Goal: Transaction & Acquisition: Purchase product/service

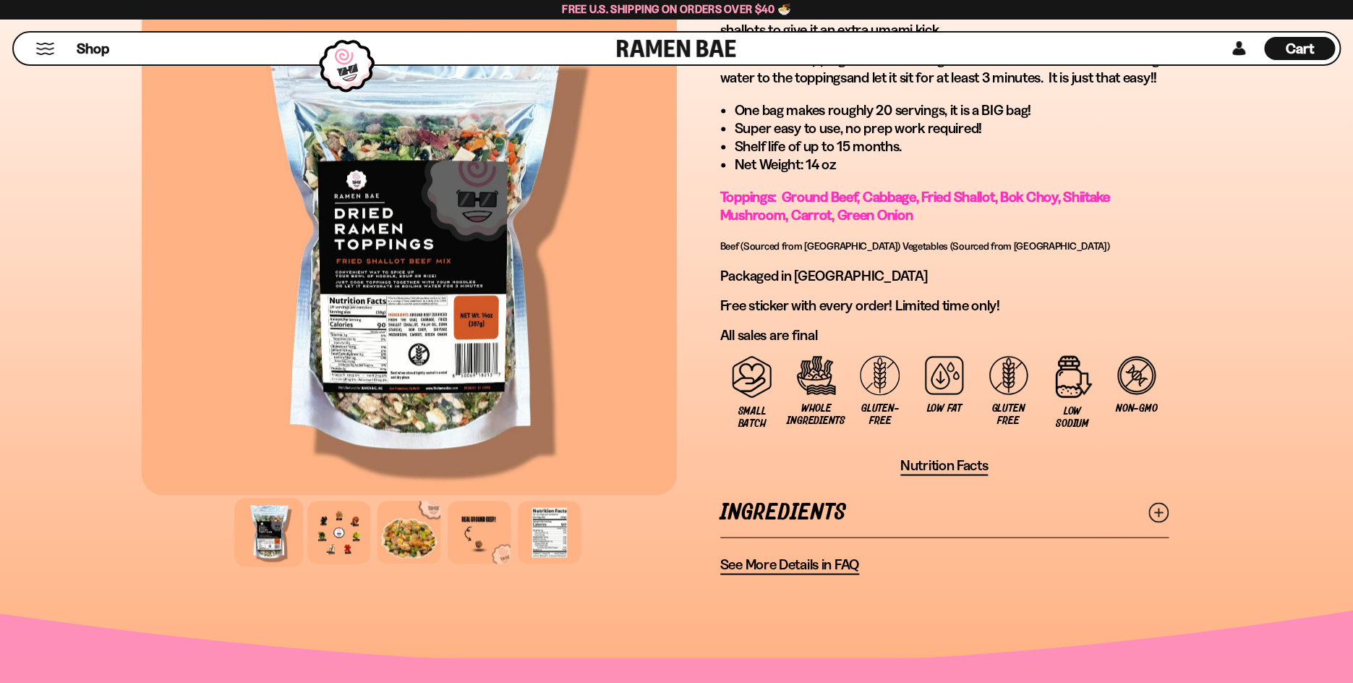
scroll to position [764, 0]
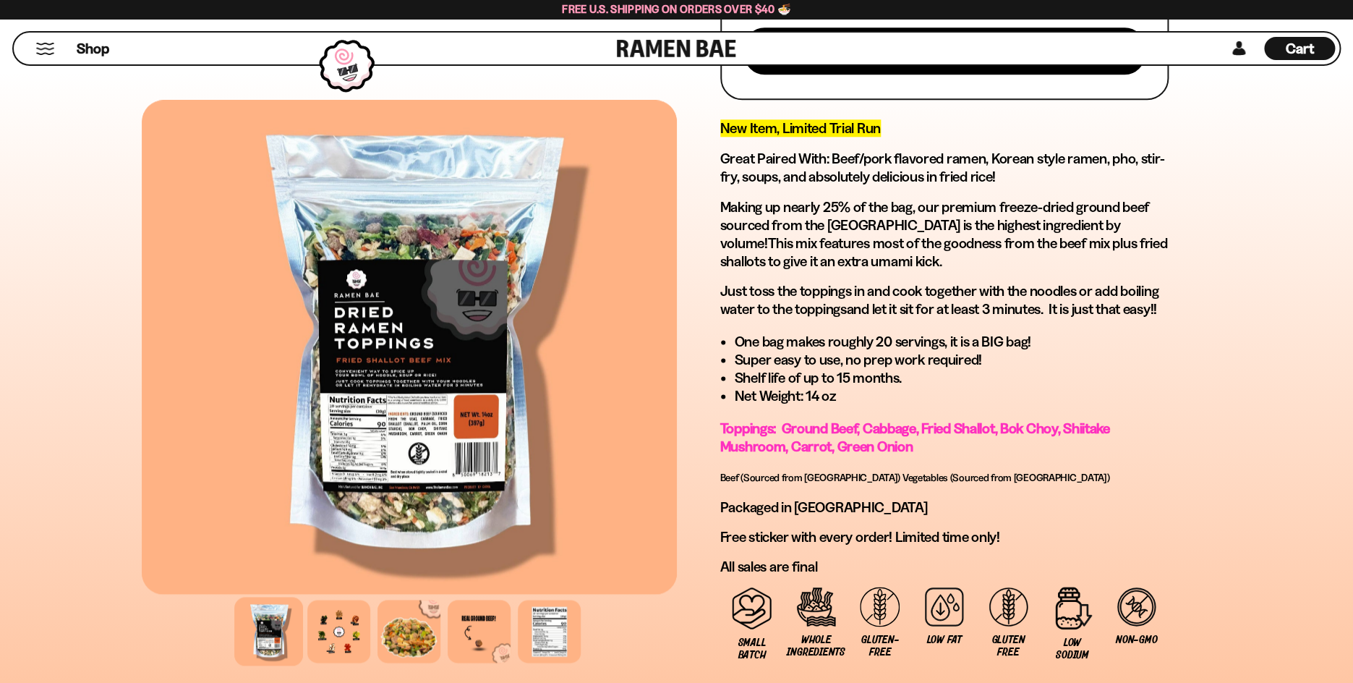
click at [119, 49] on div "Shop" at bounding box center [317, 49] width 599 height 32
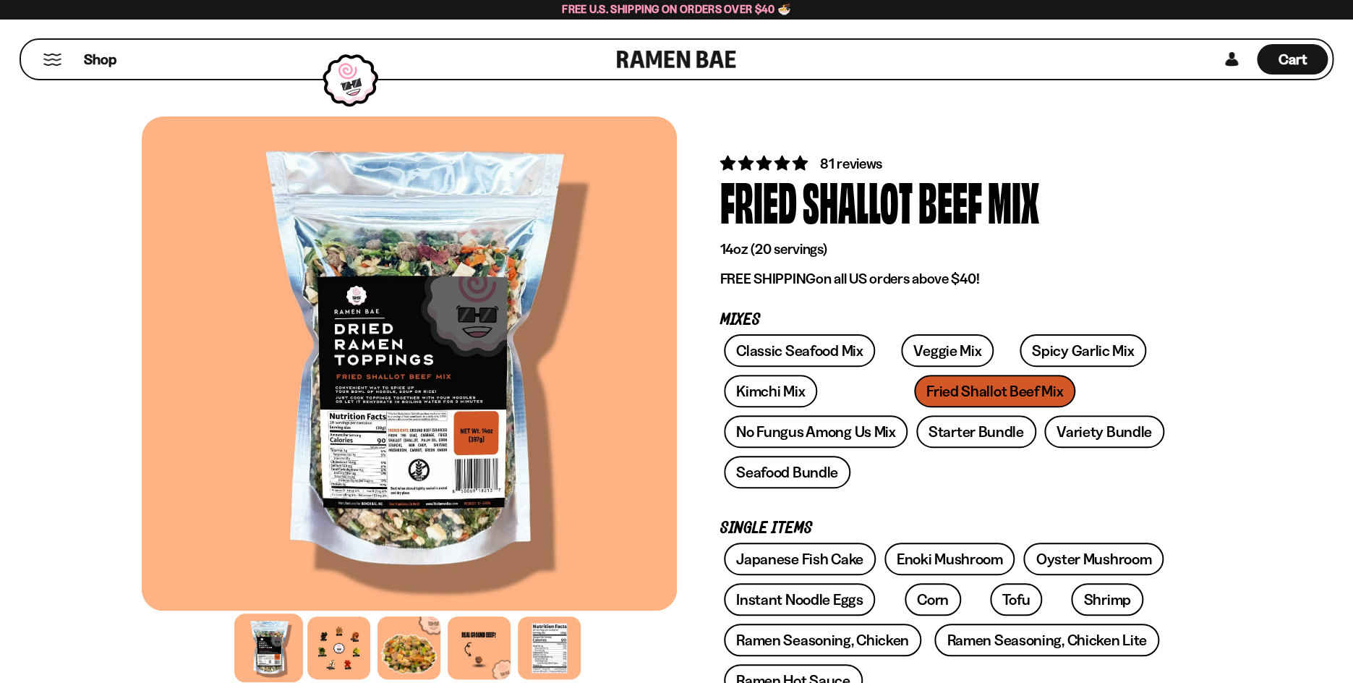
click at [59, 61] on button "Mobile Menu Trigger" at bounding box center [53, 60] width 20 height 12
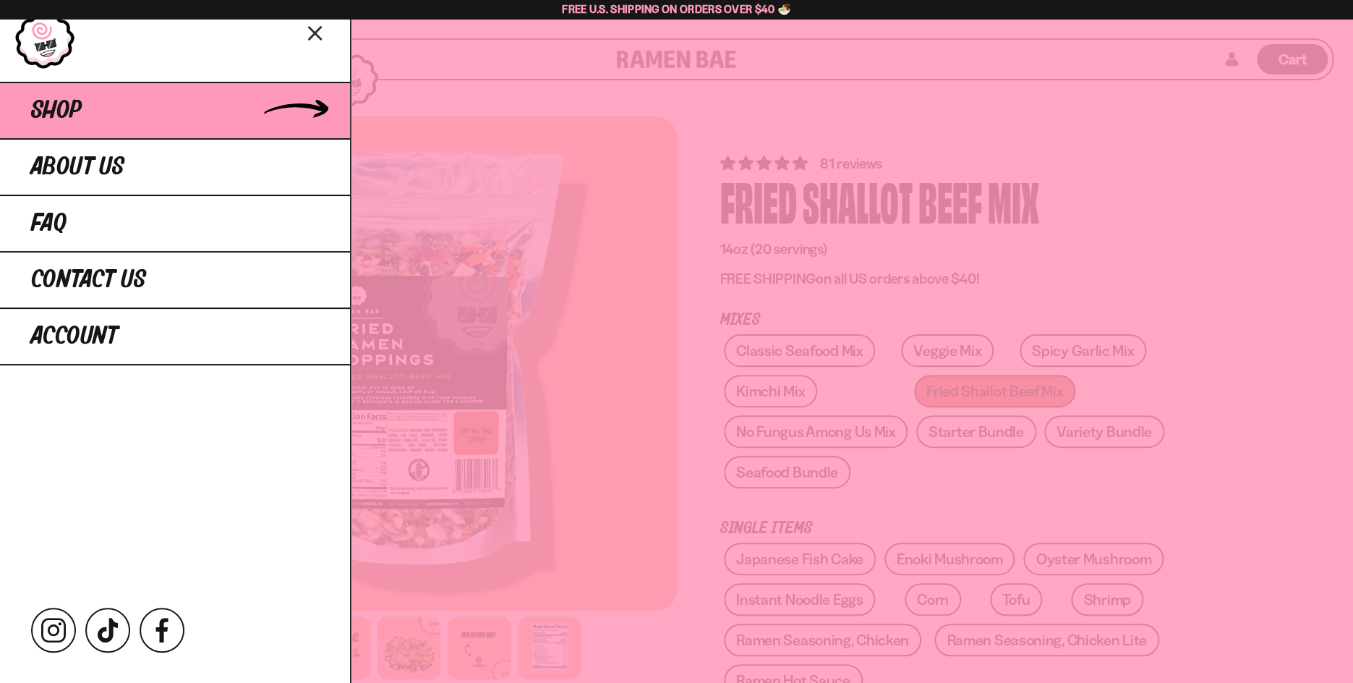
click at [145, 115] on link "Shop" at bounding box center [175, 110] width 350 height 56
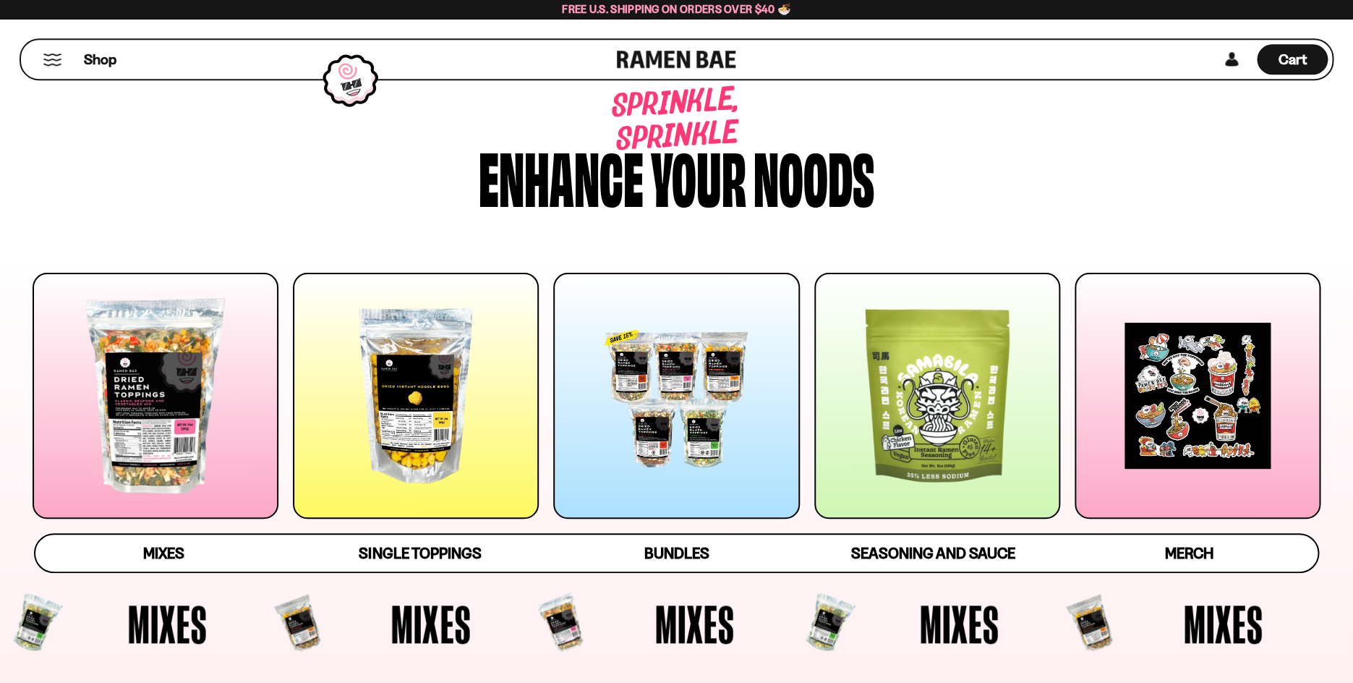
scroll to position [58, 0]
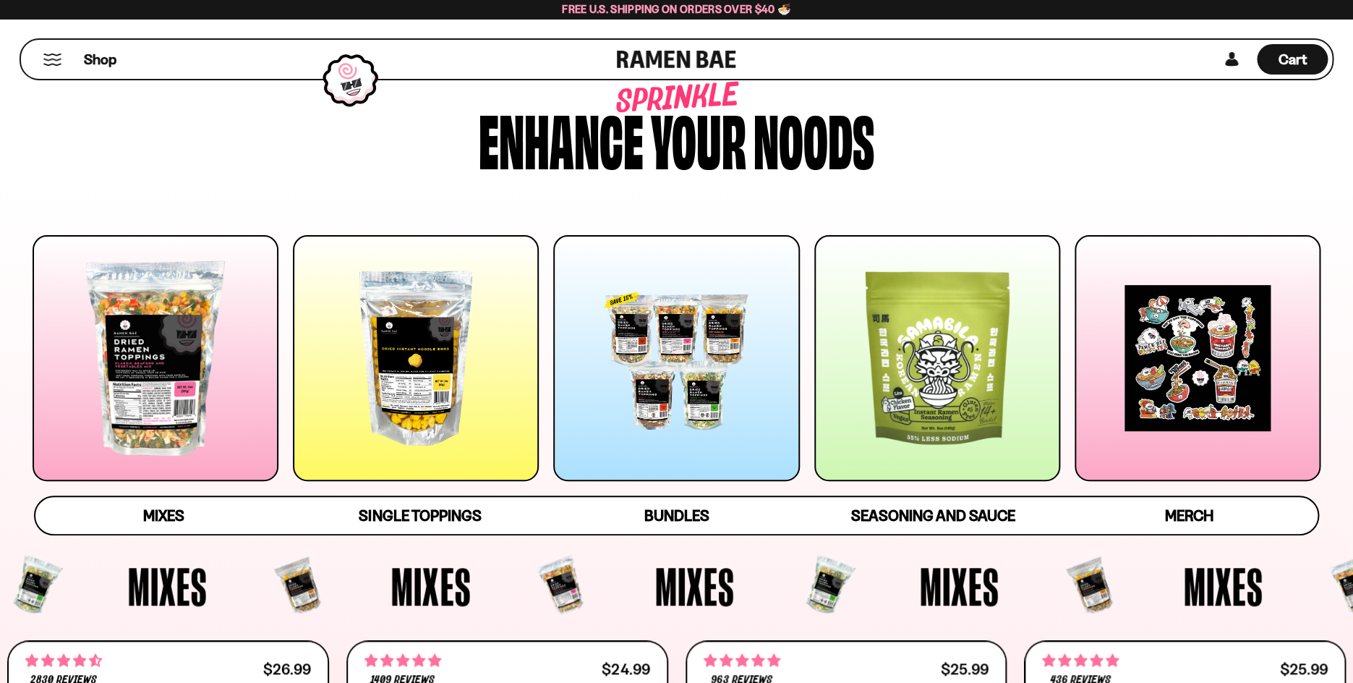
click at [674, 330] on div at bounding box center [676, 358] width 246 height 246
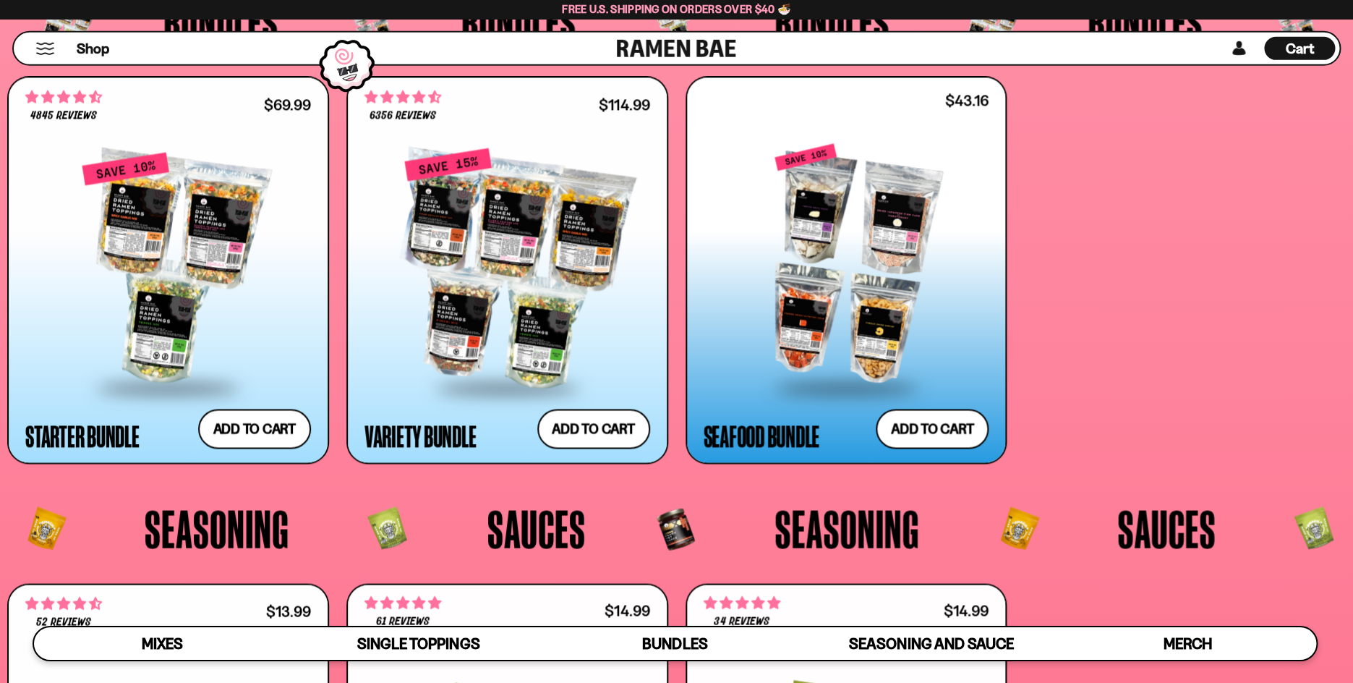
scroll to position [3591, 0]
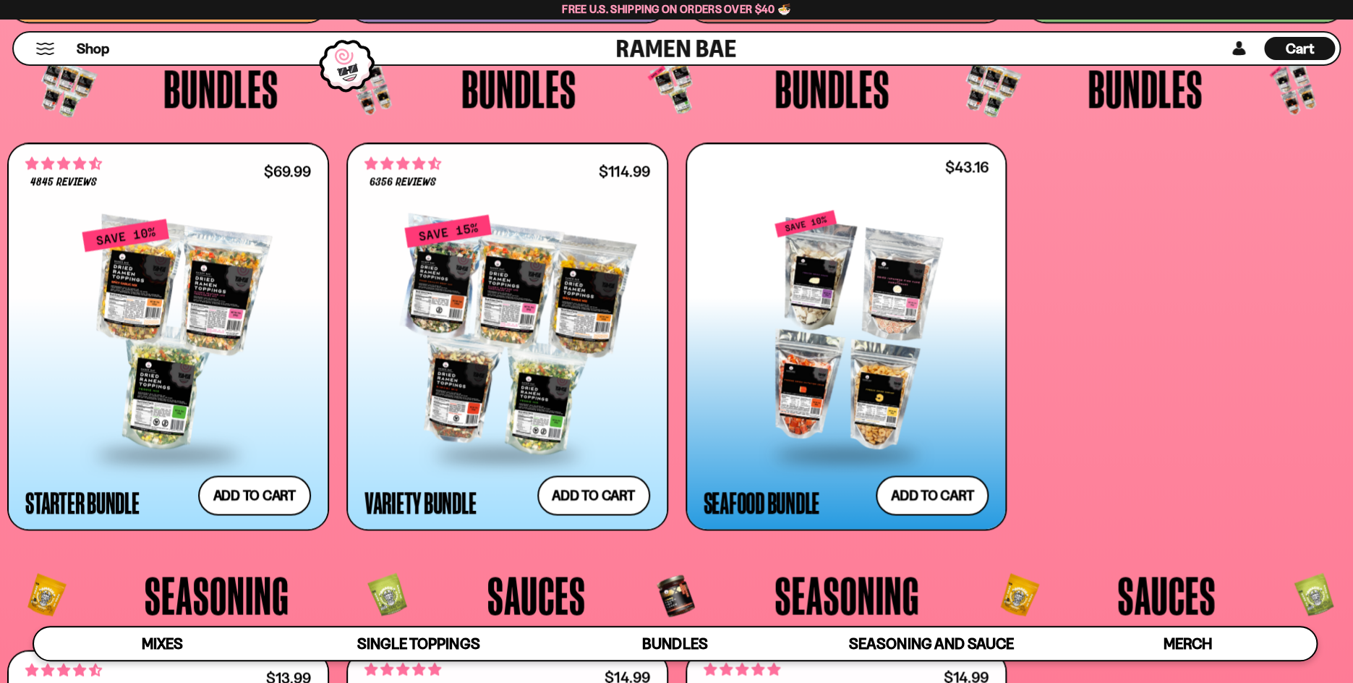
click at [931, 344] on div at bounding box center [847, 331] width 286 height 242
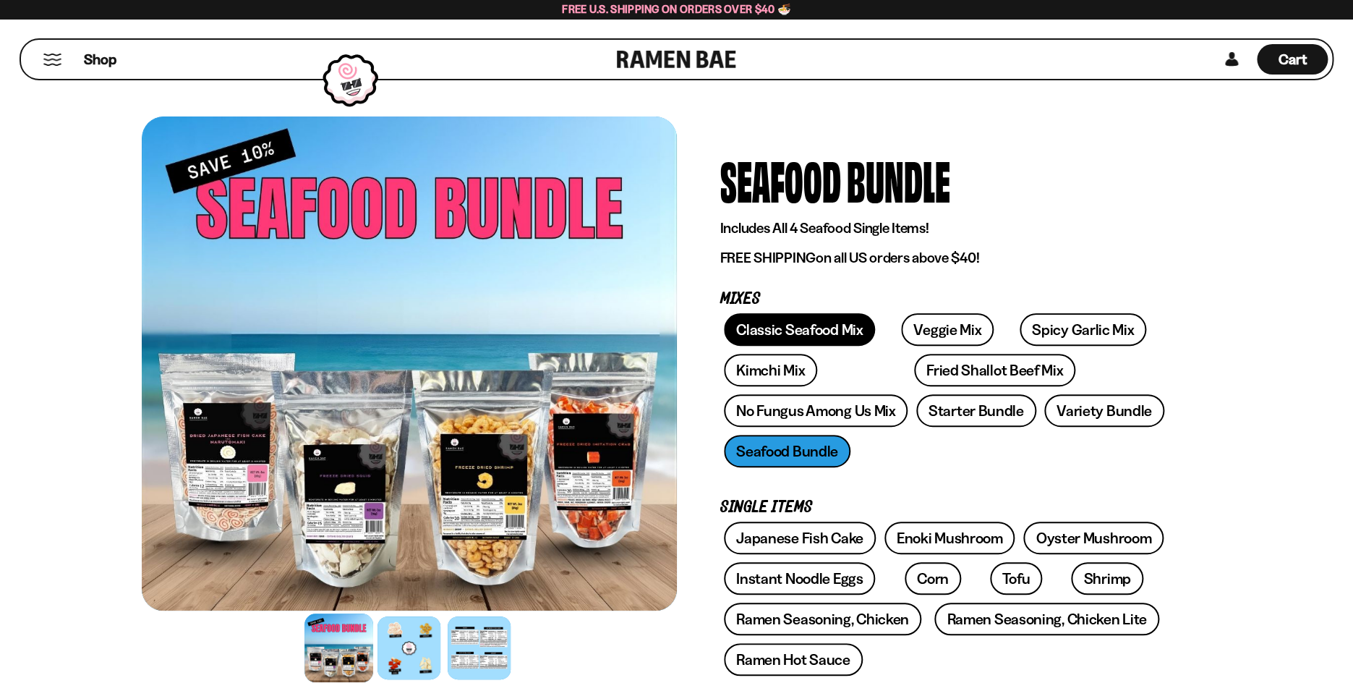
click at [819, 325] on link "Classic Seafood Mix" at bounding box center [799, 329] width 151 height 33
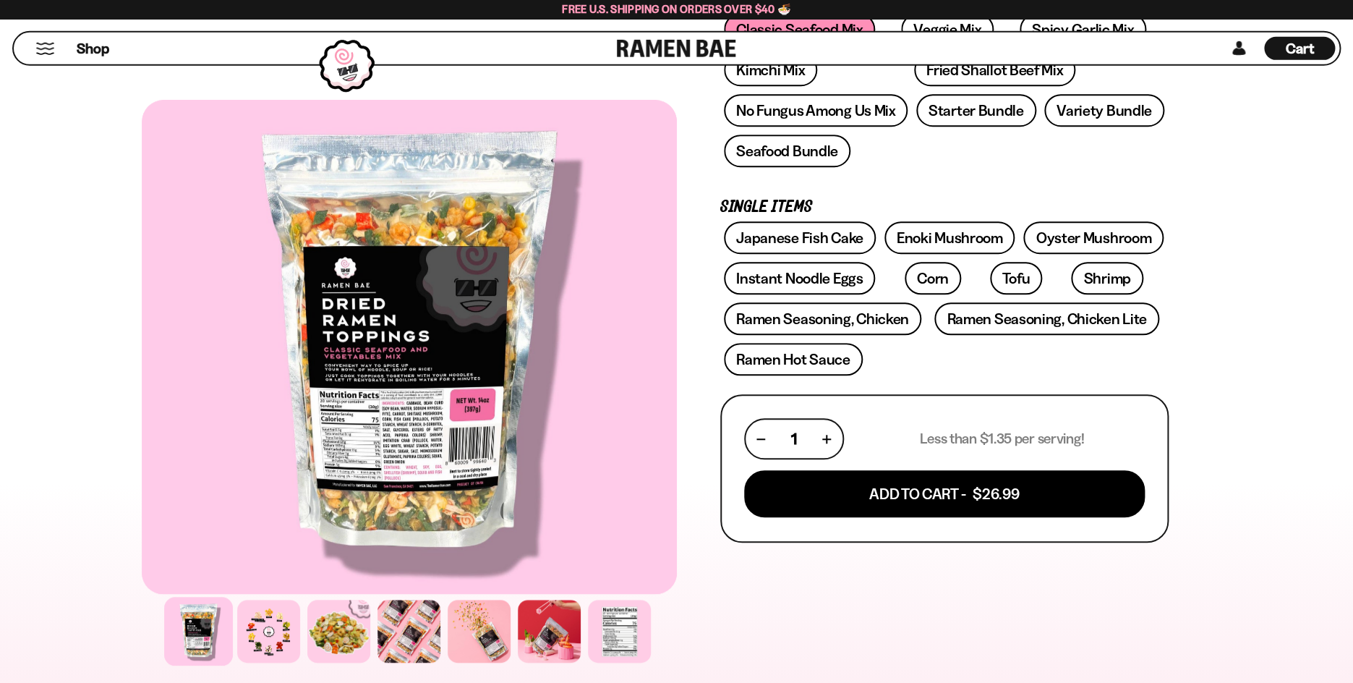
scroll to position [289, 0]
